Goal: Find contact information

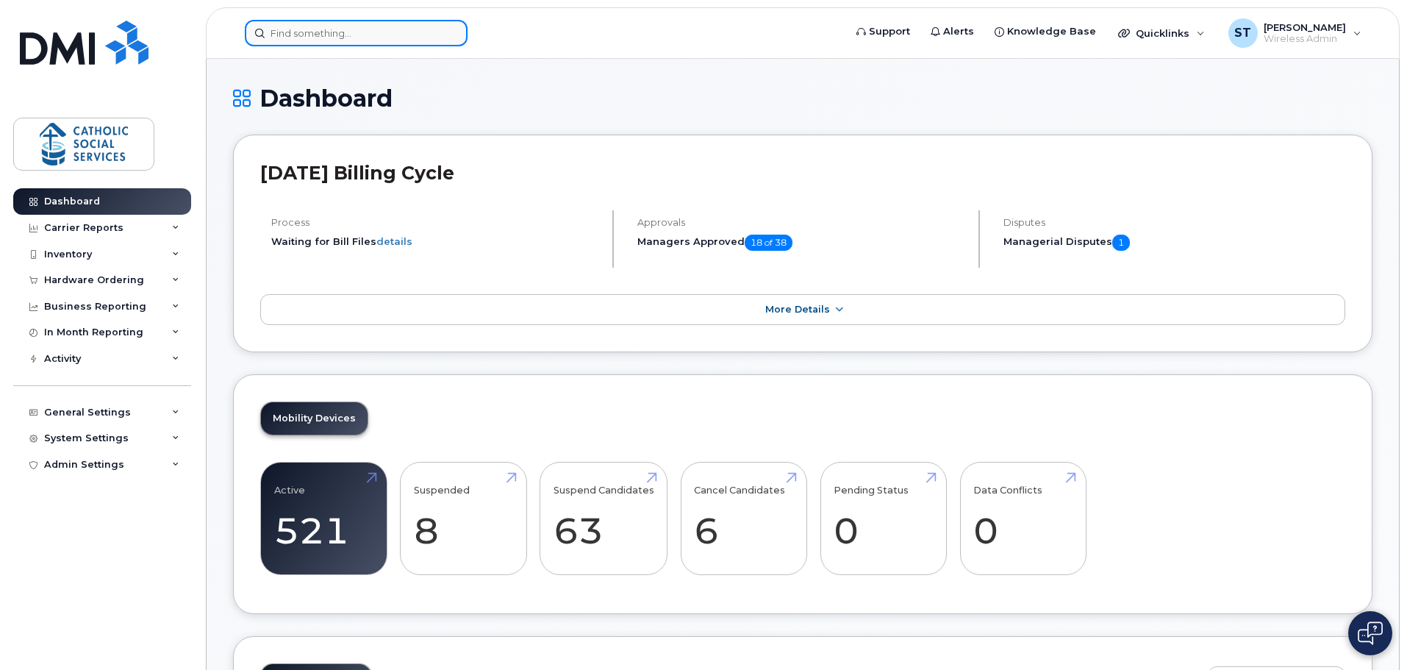
click at [384, 37] on input at bounding box center [356, 33] width 223 height 26
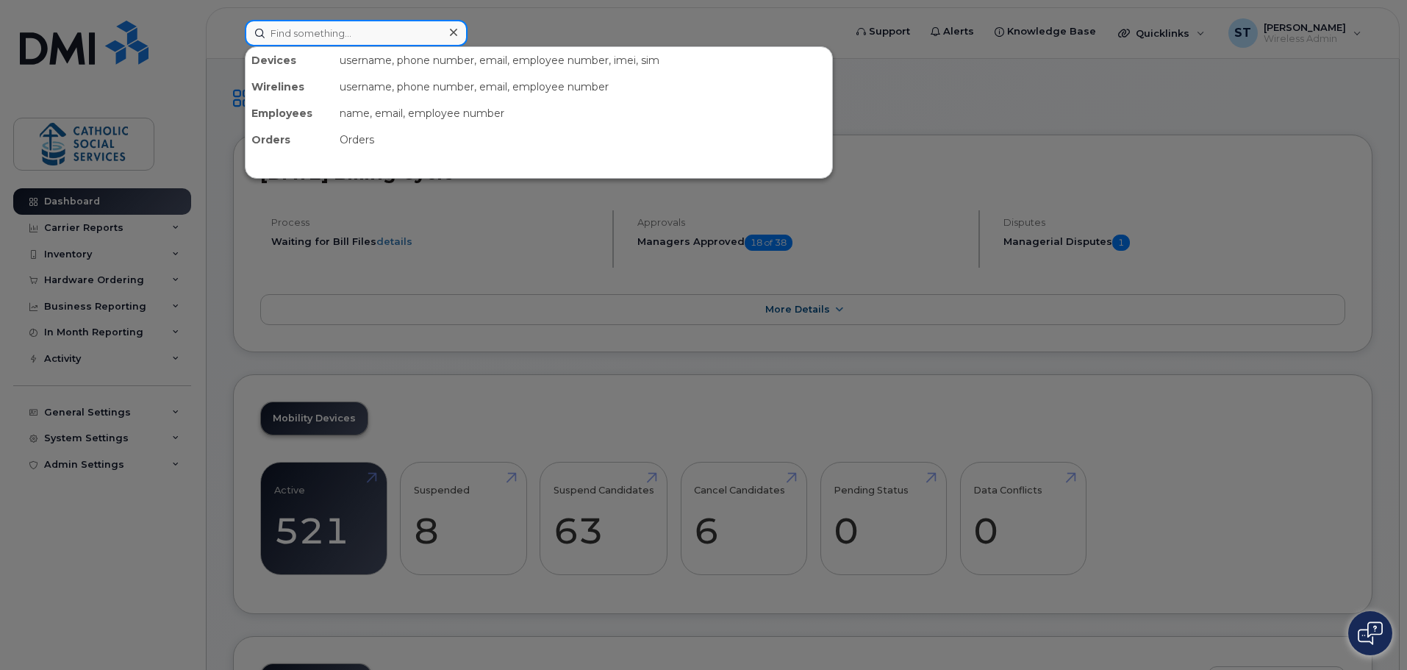
click at [315, 23] on input at bounding box center [356, 33] width 223 height 26
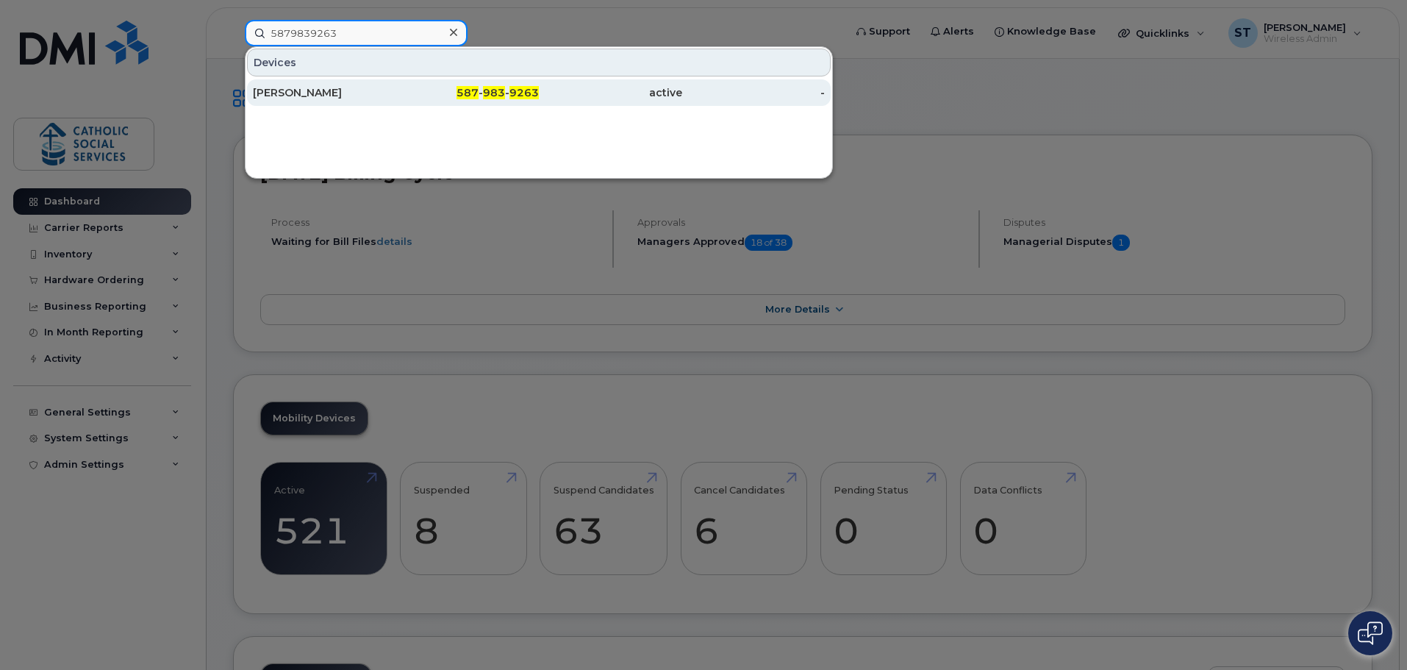
type input "5879839263"
click at [304, 93] on div "[PERSON_NAME]" at bounding box center [324, 92] width 143 height 15
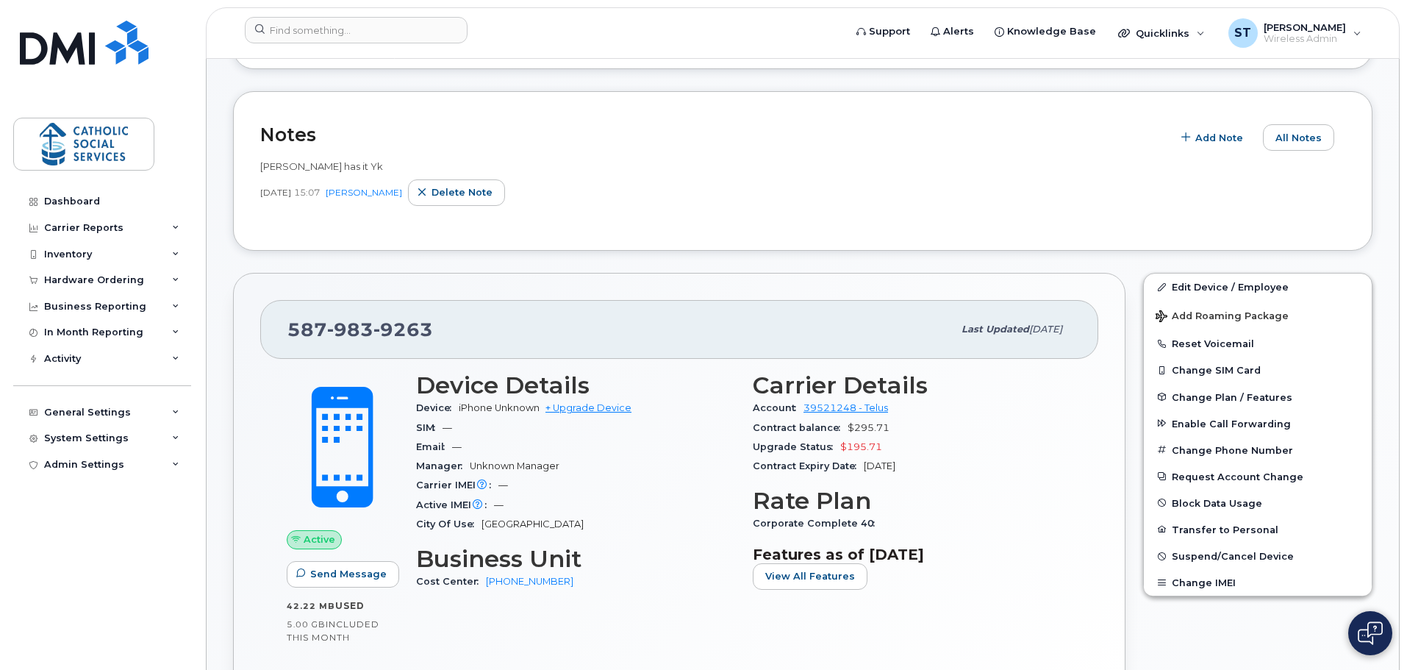
scroll to position [221, 0]
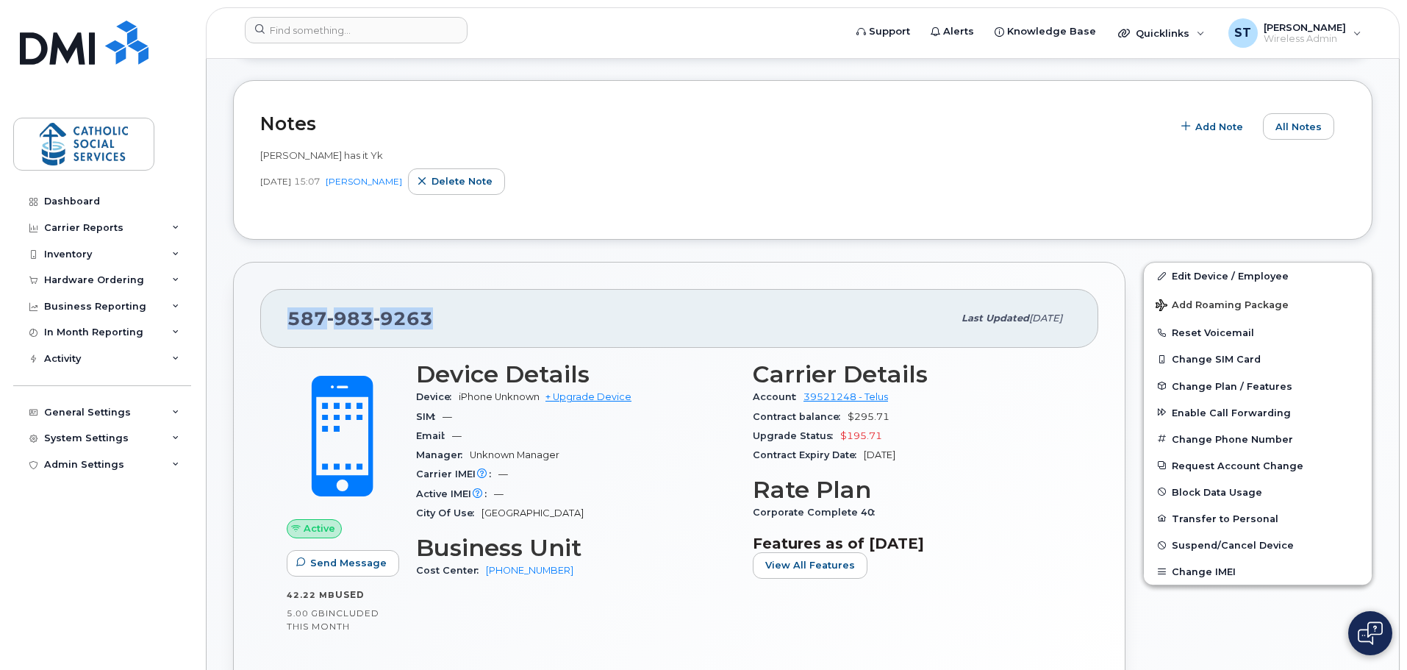
drag, startPoint x: 433, startPoint y: 314, endPoint x: 288, endPoint y: 305, distance: 145.1
click at [288, 305] on div "[PHONE_NUMBER]" at bounding box center [619, 318] width 665 height 31
copy span "[PHONE_NUMBER]"
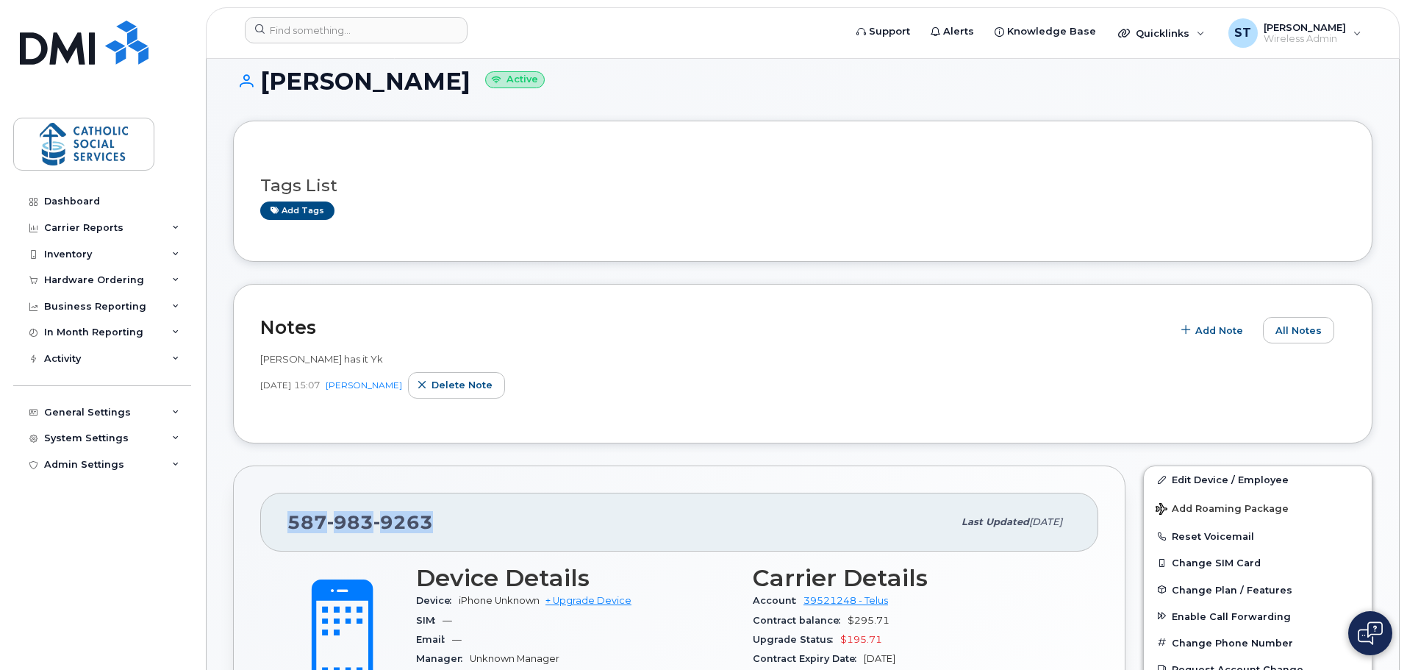
scroll to position [0, 0]
